Goal: Check status: Check status

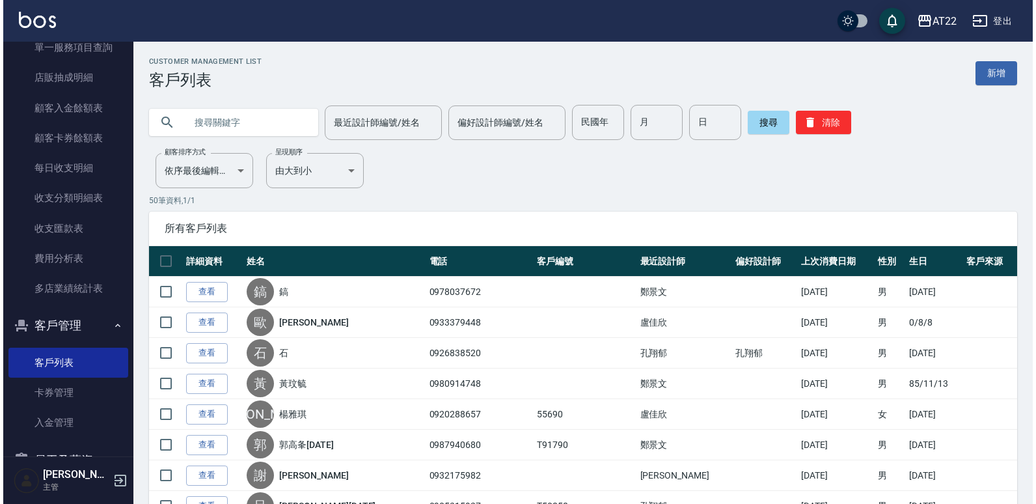
scroll to position [783, 0]
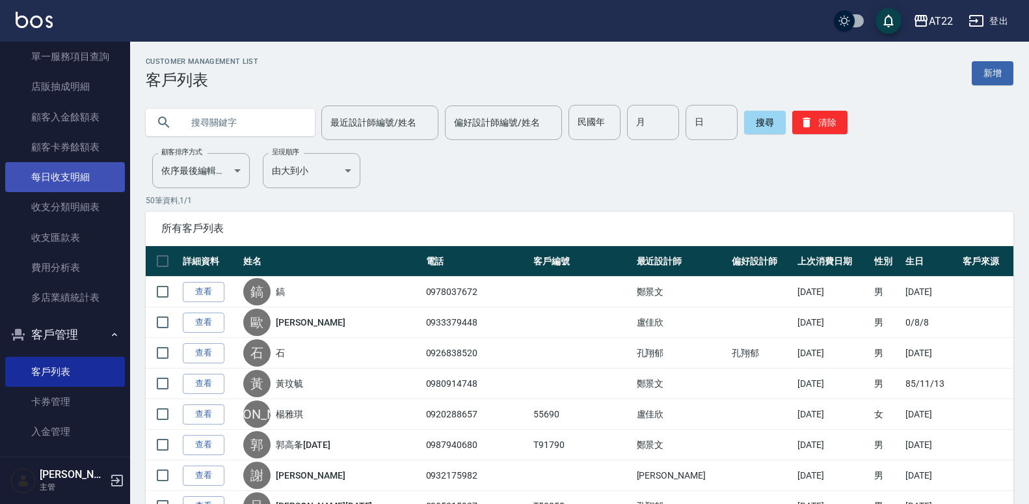
click at [41, 177] on link "每日收支明細" at bounding box center [65, 177] width 120 height 30
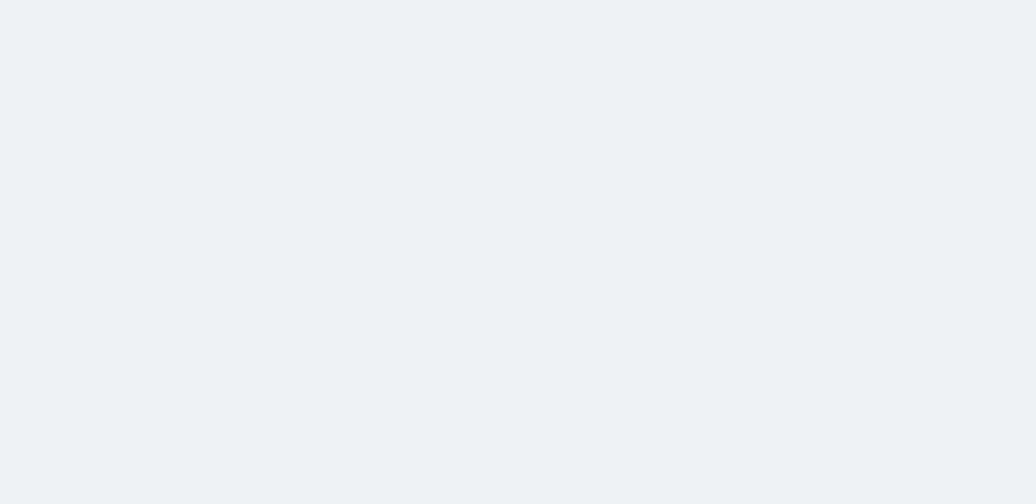
click at [83, 0] on html at bounding box center [518, 0] width 1036 height 0
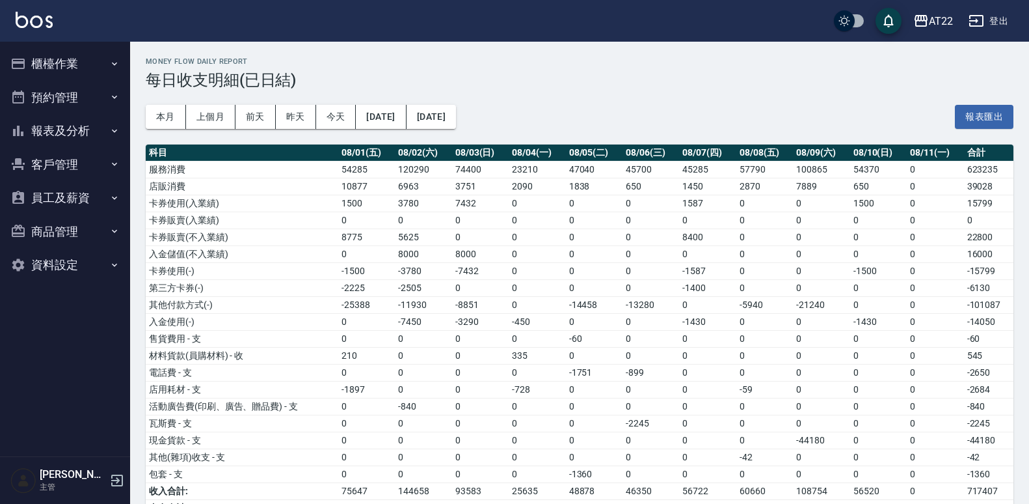
click at [114, 62] on icon "button" at bounding box center [114, 64] width 10 height 10
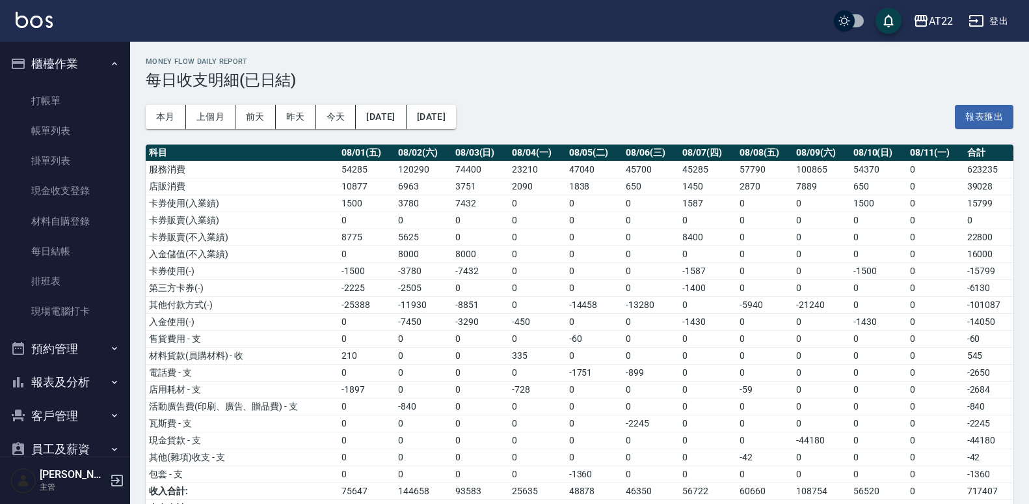
click at [103, 340] on button "預約管理" at bounding box center [65, 349] width 120 height 34
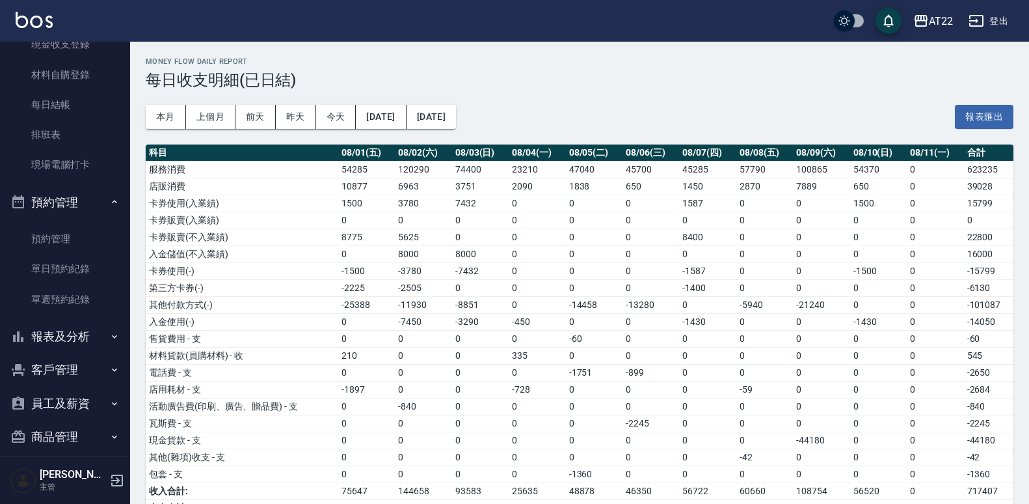
scroll to position [153, 0]
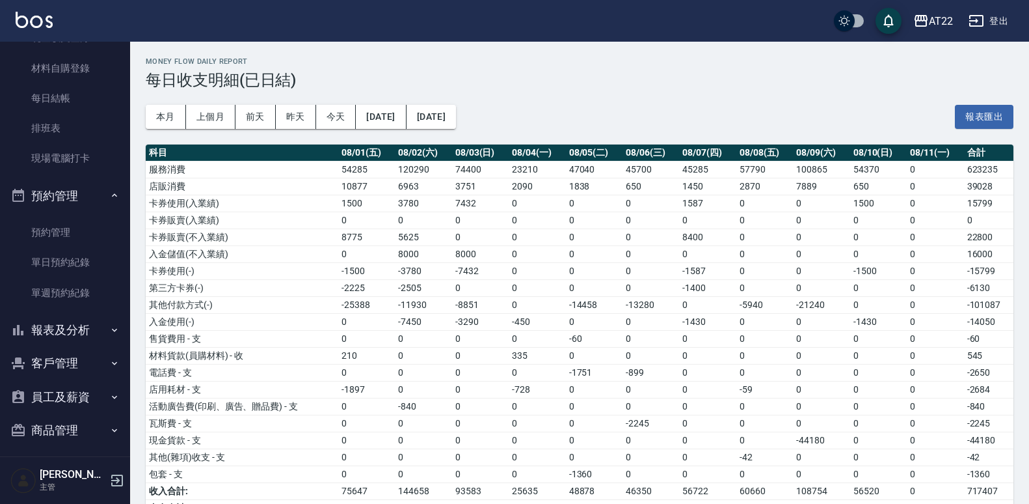
click at [109, 336] on button "報表及分析" at bounding box center [65, 330] width 120 height 34
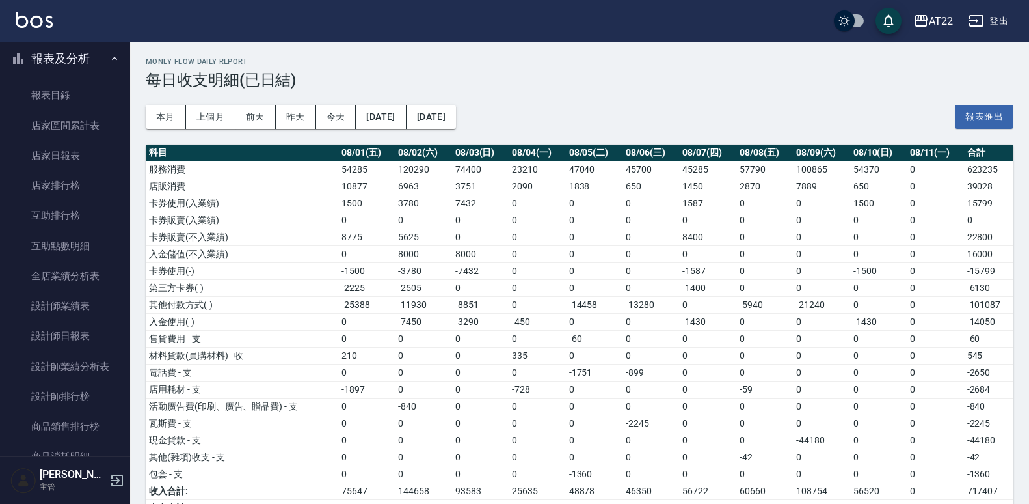
scroll to position [425, 0]
click at [58, 245] on link "互助點數明細" at bounding box center [65, 245] width 120 height 30
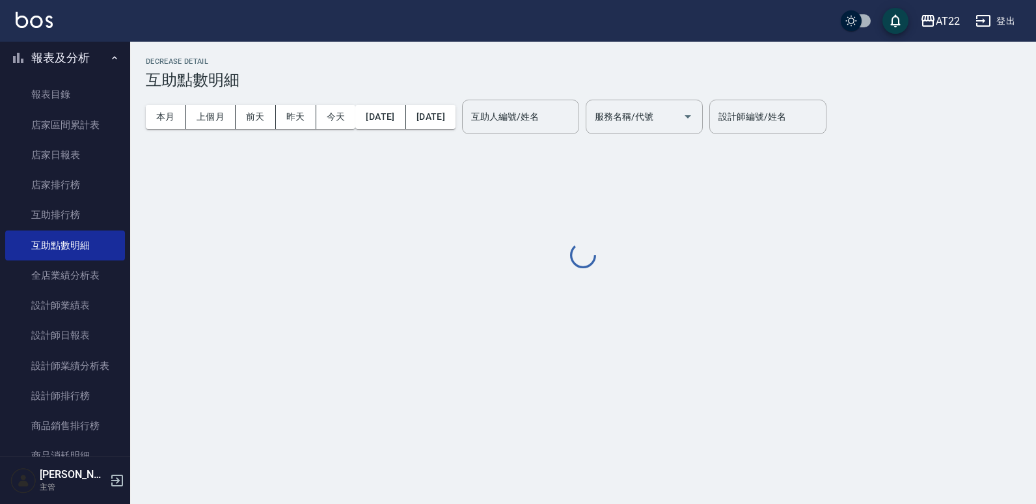
click at [573, 114] on input "互助人編號/姓名" at bounding box center [520, 116] width 105 height 23
click at [539, 114] on label "互助人編號/姓名" at bounding box center [505, 116] width 68 height 13
click at [559, 114] on input "互助人編號/姓名" at bounding box center [520, 116] width 105 height 23
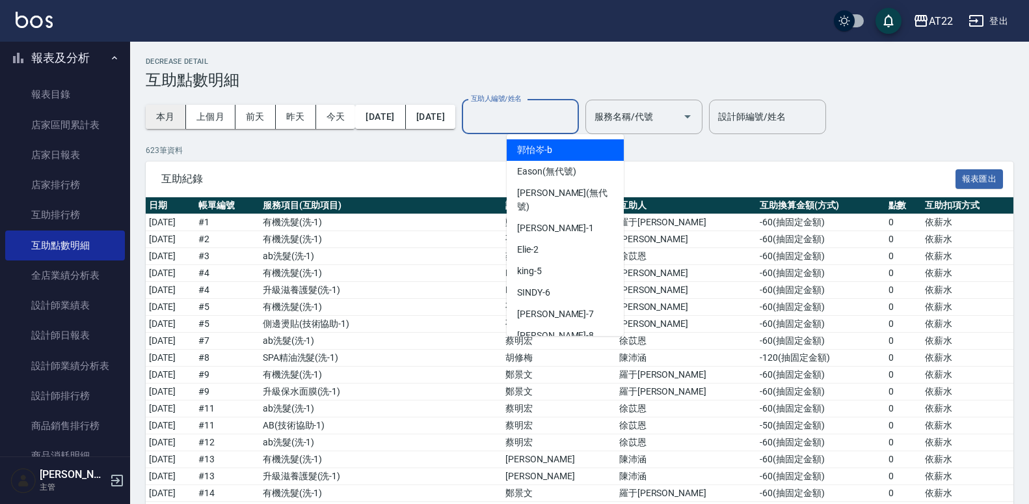
click at [165, 111] on button "本月" at bounding box center [166, 117] width 40 height 24
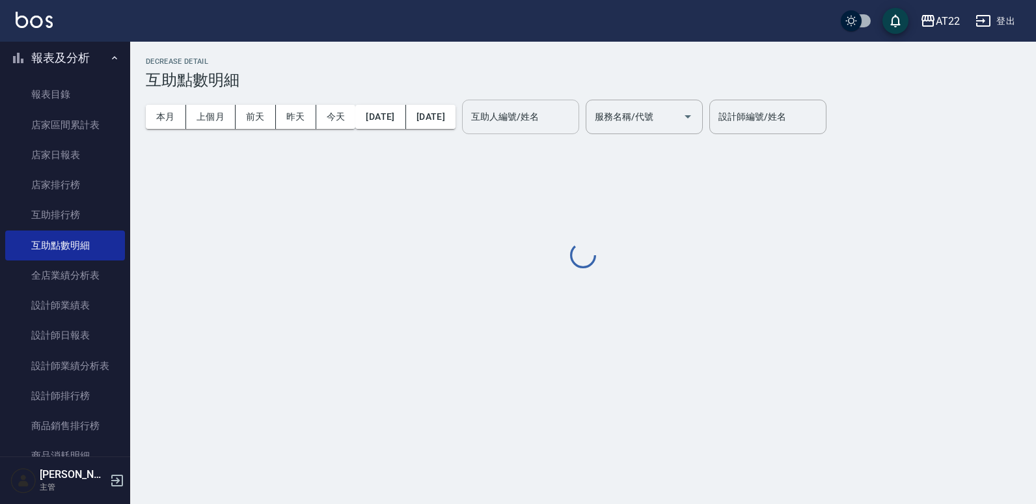
click at [563, 118] on div "互助人編號/姓名 互助人編號/姓名" at bounding box center [520, 117] width 117 height 34
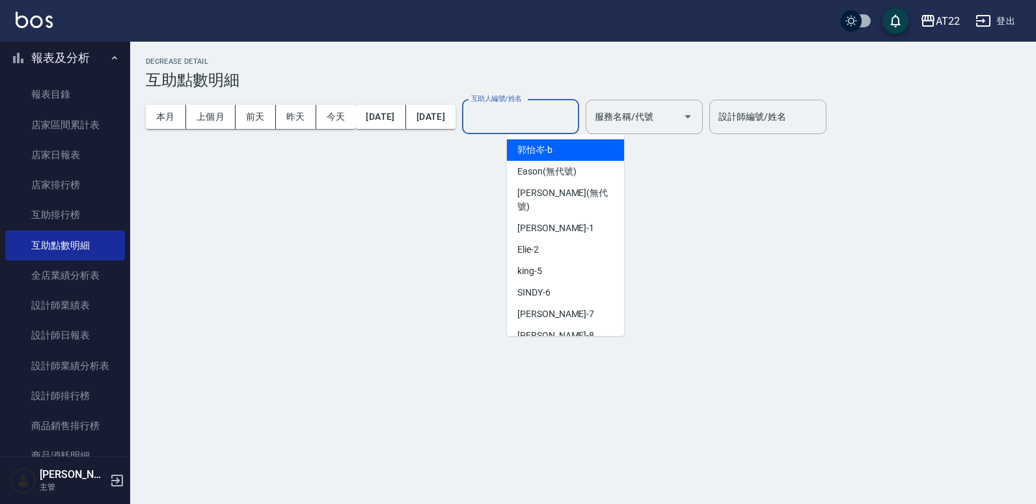
click at [572, 282] on div "SINDY -6" at bounding box center [565, 292] width 117 height 21
type input "SINDY-6"
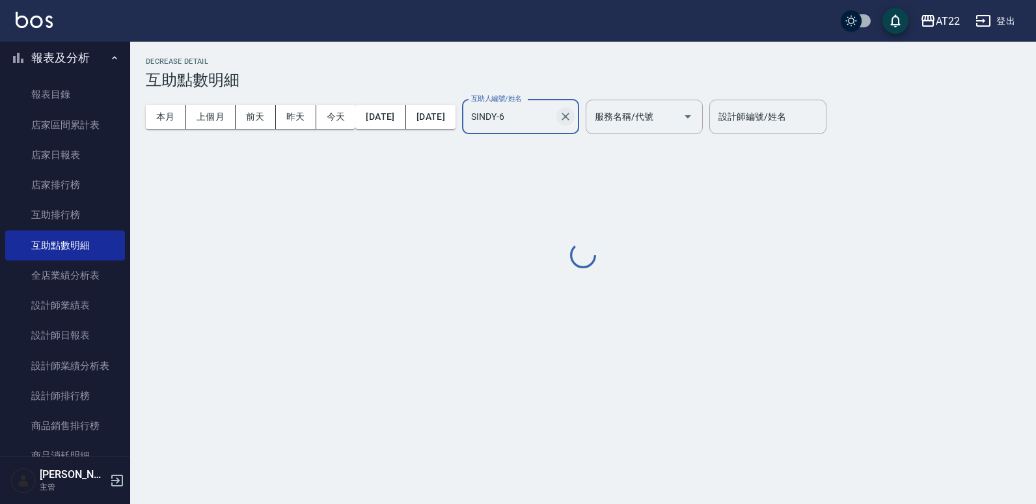
click at [572, 116] on icon "Clear" at bounding box center [565, 116] width 13 height 13
click at [573, 111] on input "互助人編號/姓名" at bounding box center [520, 116] width 105 height 23
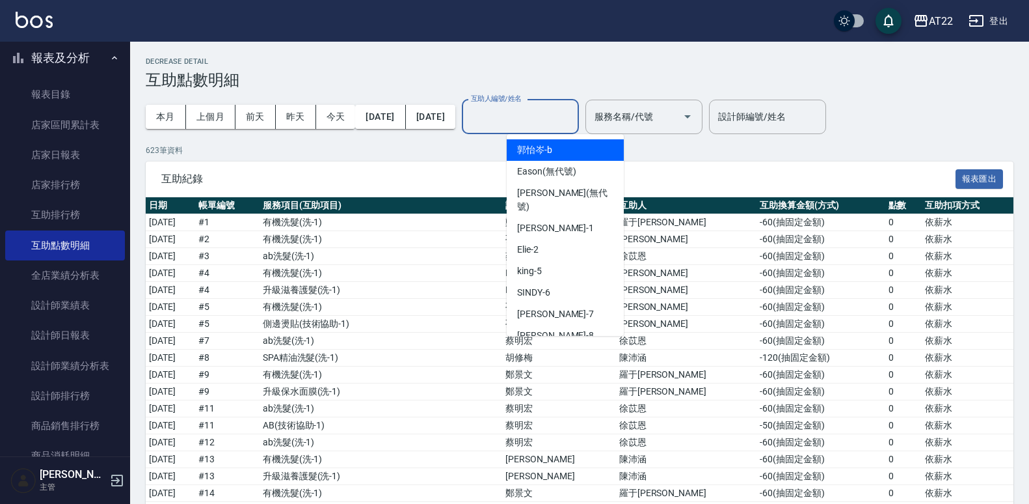
scroll to position [101, 0]
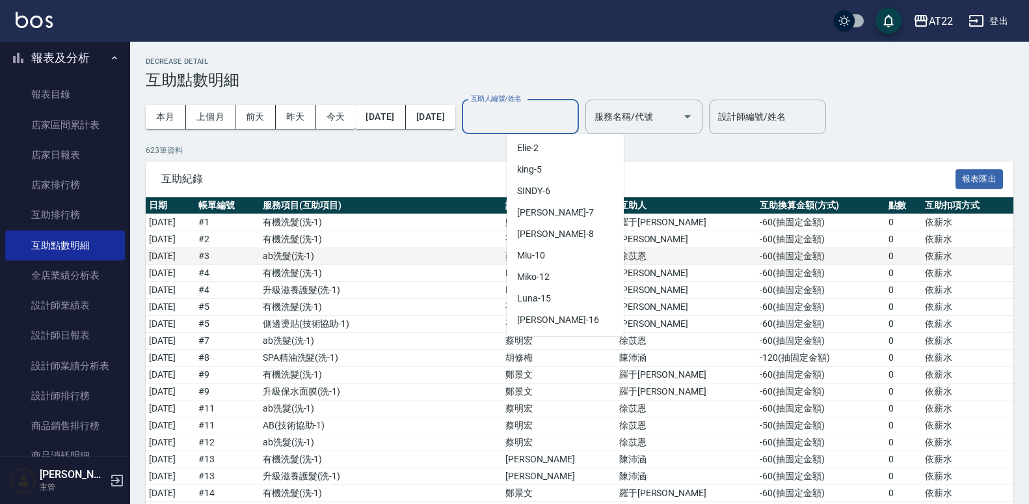
click at [616, 243] on td "孔翔郁" at bounding box center [559, 239] width 114 height 17
click at [616, 249] on td "蔡明宏" at bounding box center [559, 256] width 114 height 17
click at [616, 261] on td "蔡明宏" at bounding box center [559, 256] width 114 height 17
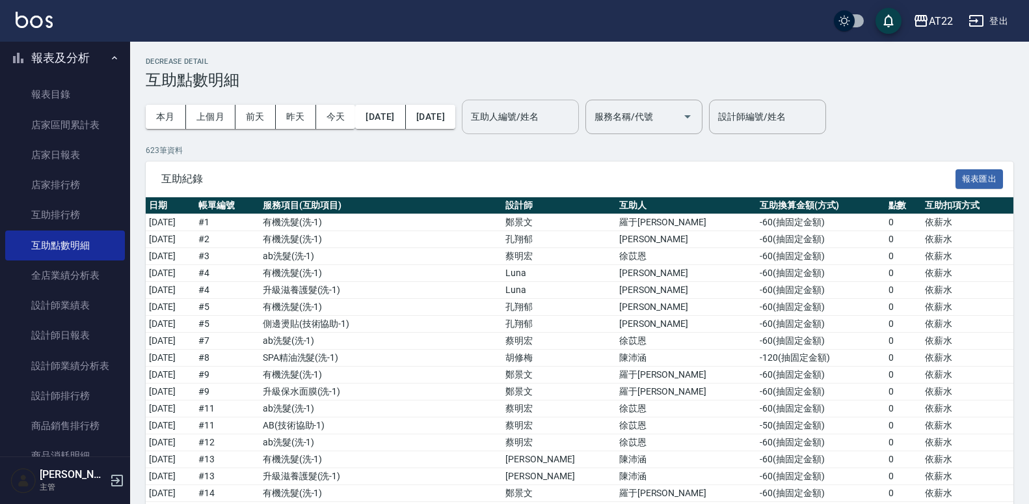
click at [573, 112] on input "互助人編號/姓名" at bounding box center [520, 116] width 105 height 23
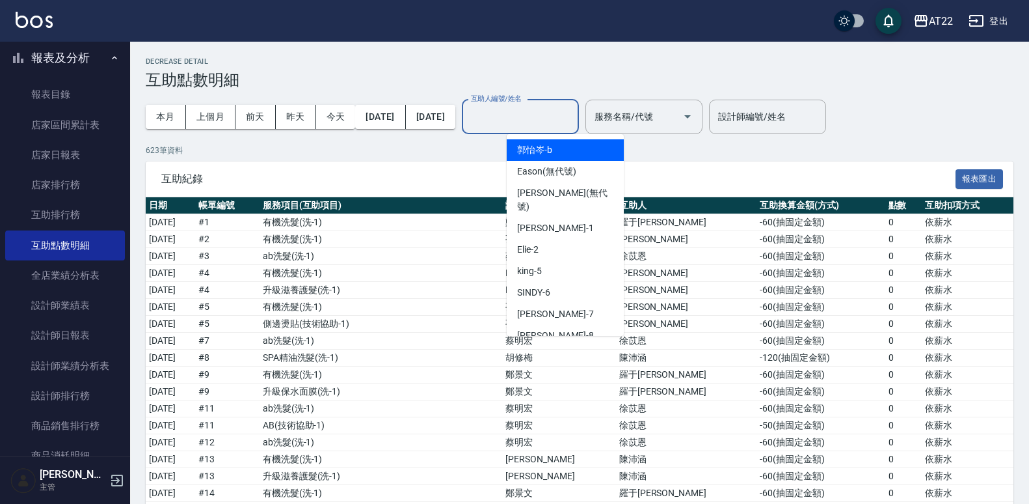
click at [580, 282] on div "SINDY -6" at bounding box center [565, 292] width 117 height 21
type input "SINDY-6"
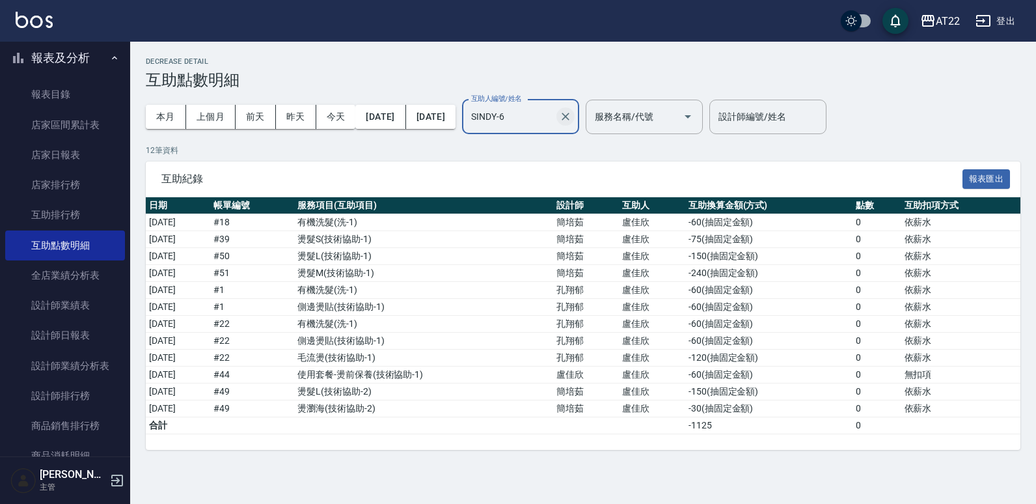
click at [569, 116] on icon "Clear" at bounding box center [565, 117] width 8 height 8
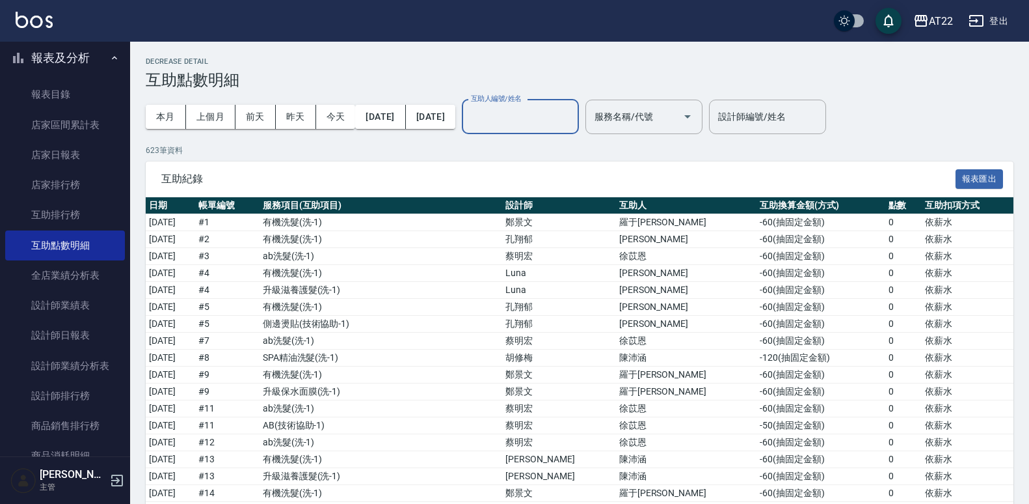
click at [573, 115] on input "互助人編號/姓名" at bounding box center [520, 116] width 105 height 23
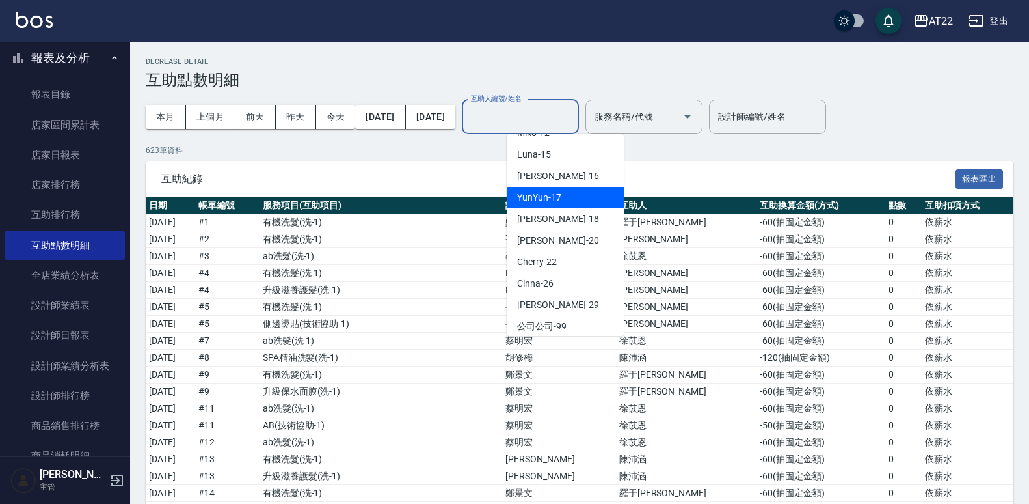
scroll to position [260, 0]
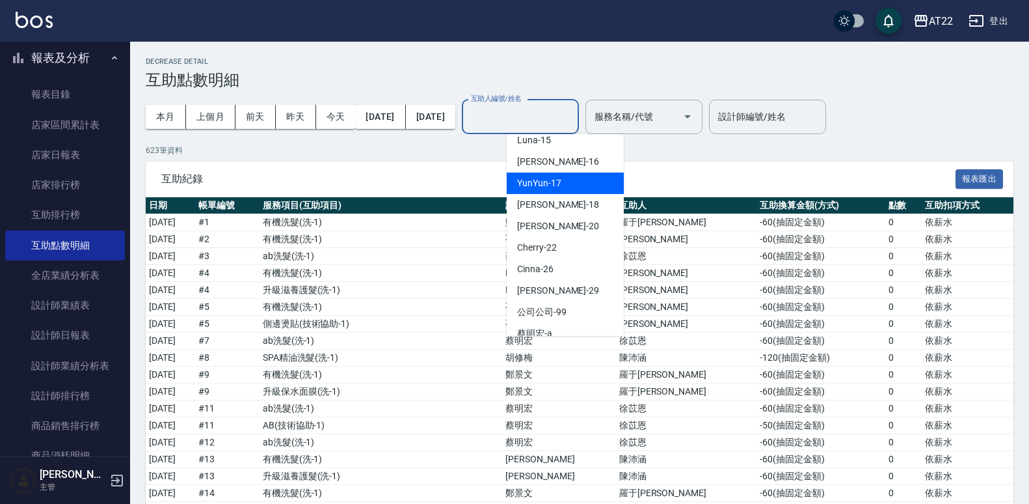
click at [547, 262] on span "Cinna -26" at bounding box center [535, 269] width 36 height 14
type input "Cinna-26"
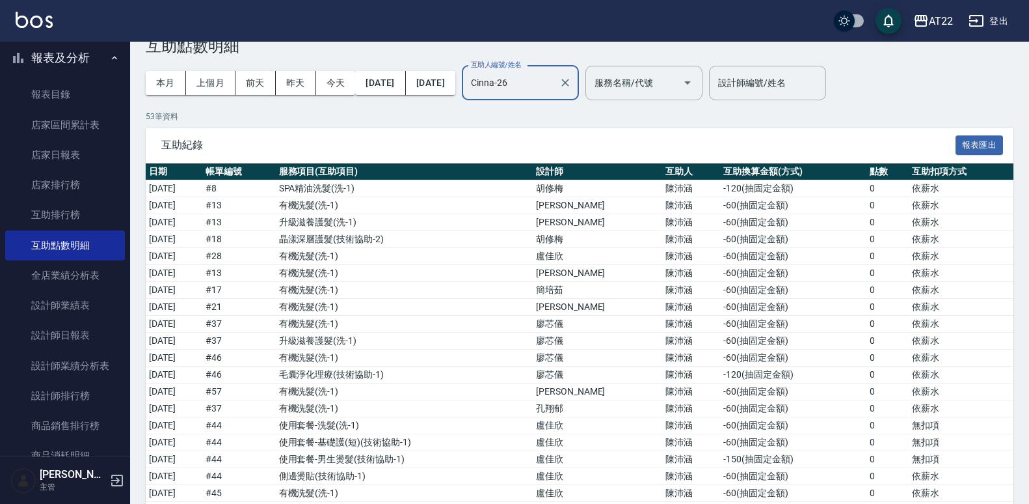
scroll to position [43, 0]
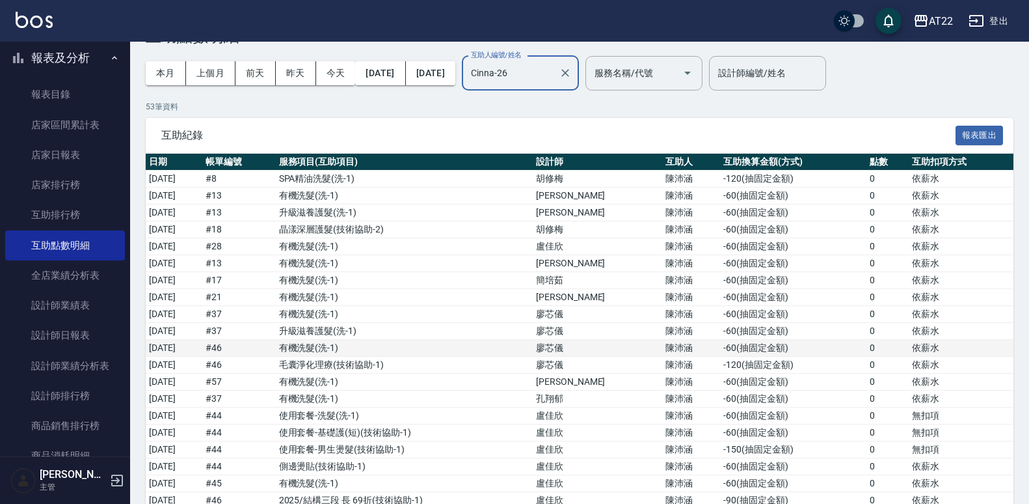
click at [634, 347] on td "廖芯儀" at bounding box center [597, 348] width 129 height 17
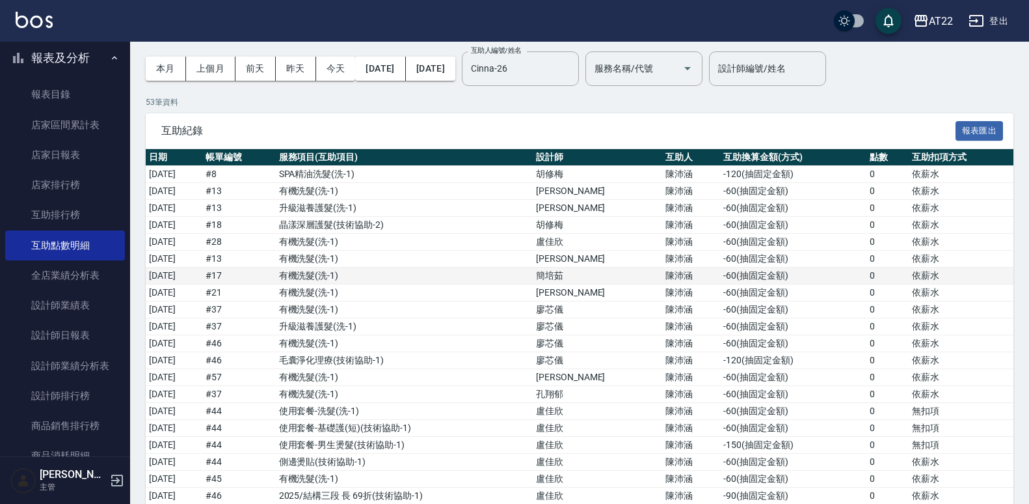
click at [628, 280] on td "簡培茹" at bounding box center [597, 275] width 129 height 17
click at [602, 427] on td "盧佳欣" at bounding box center [597, 428] width 129 height 17
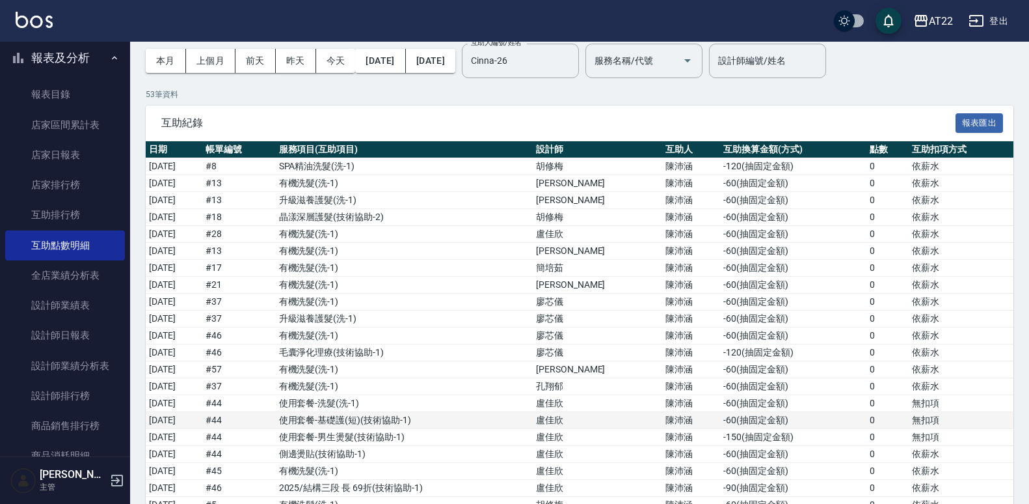
scroll to position [0, 0]
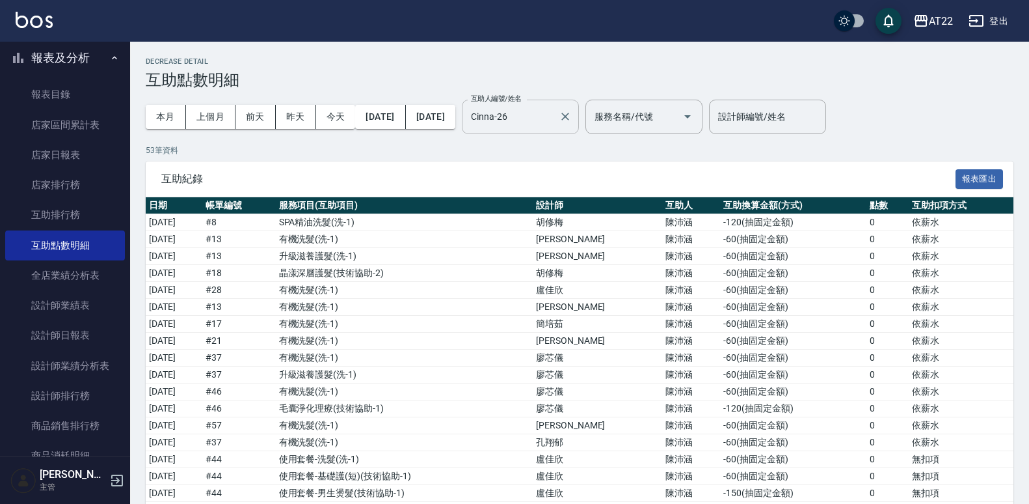
click at [554, 114] on input "Cinna-26" at bounding box center [511, 116] width 86 height 23
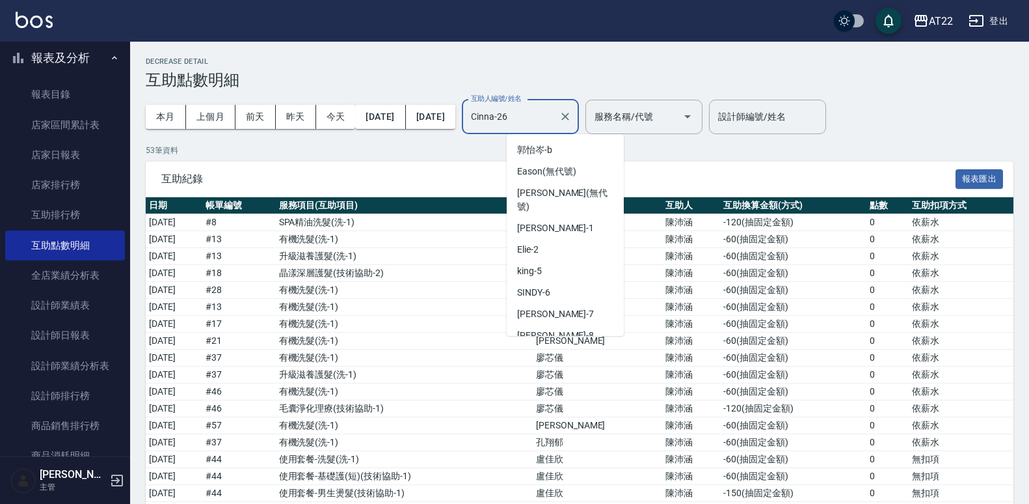
scroll to position [190, 0]
